Goal: Information Seeking & Learning: Learn about a topic

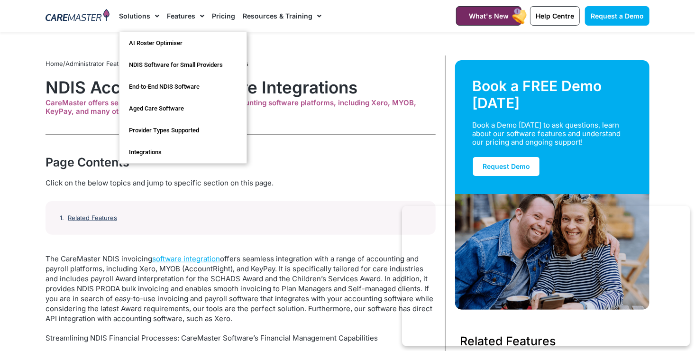
click at [142, 15] on link "Solutions" at bounding box center [139, 16] width 40 height 32
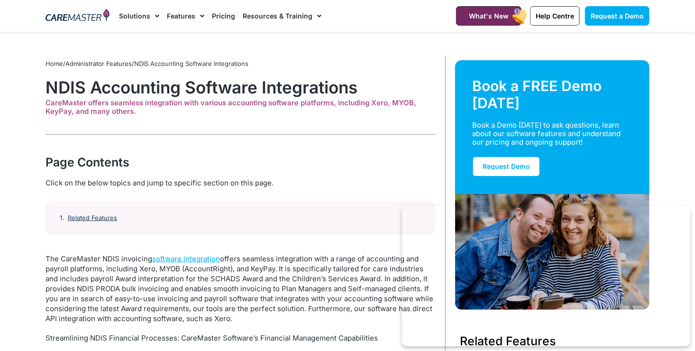
click at [142, 15] on link "Solutions" at bounding box center [139, 16] width 40 height 32
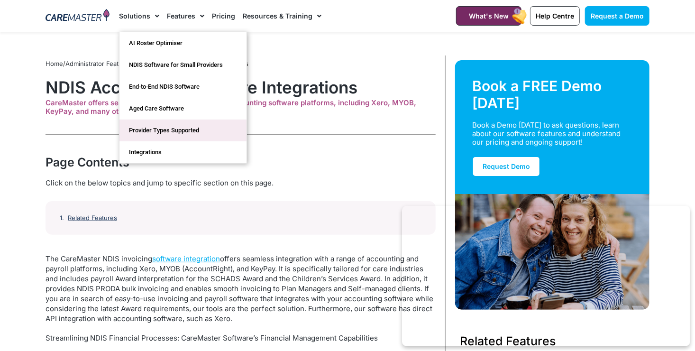
click at [144, 127] on link "Provider Types Supported" at bounding box center [183, 131] width 127 height 22
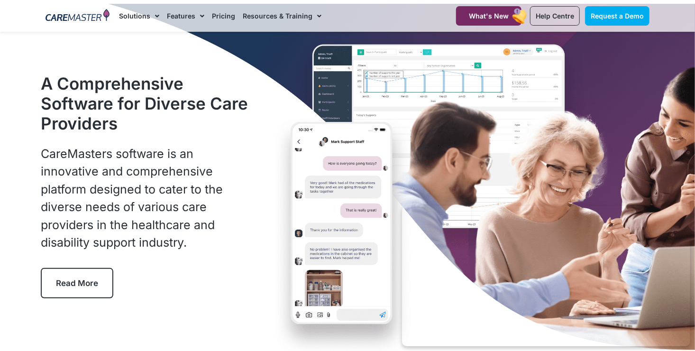
scroll to position [3, 0]
